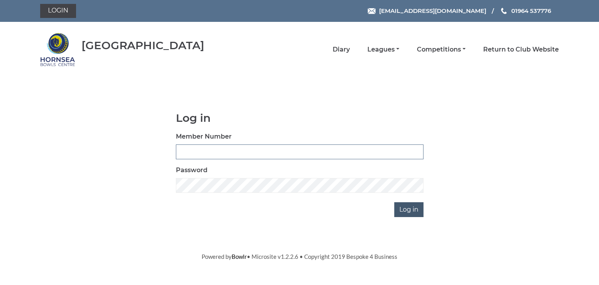
type input "0902"
click at [411, 209] on input "Log in" at bounding box center [408, 209] width 29 height 15
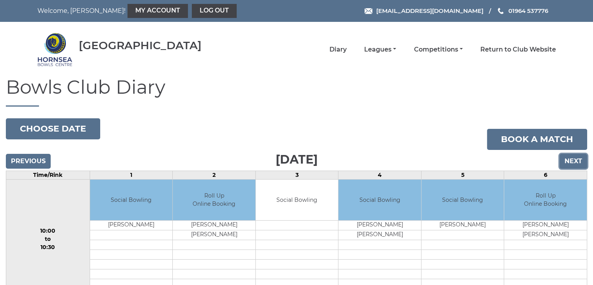
click at [575, 161] on input "Next" at bounding box center [574, 161] width 28 height 15
